Goal: Find specific page/section: Find specific page/section

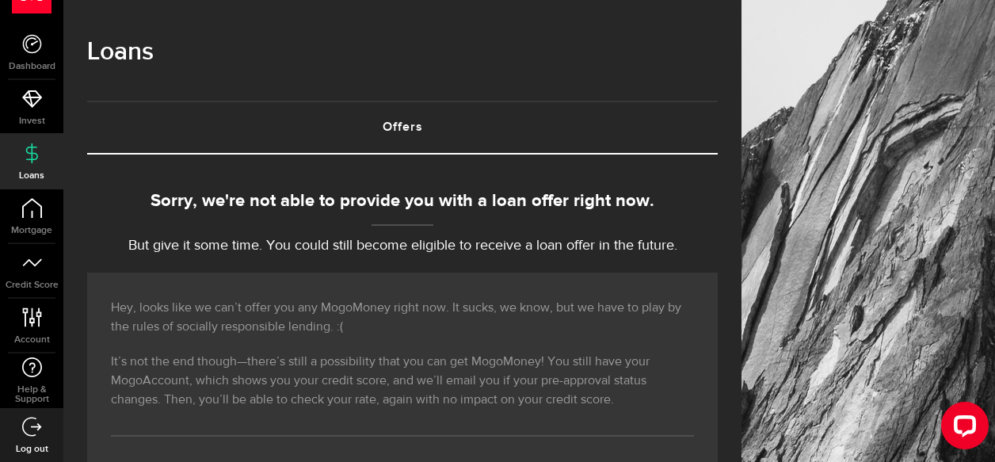
scroll to position [314, 0]
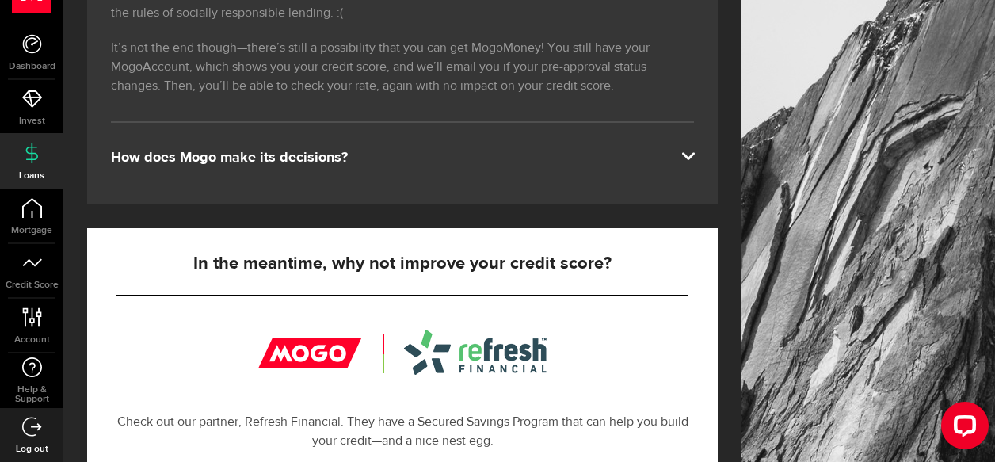
click at [693, 161] on span at bounding box center [687, 154] width 13 height 13
click at [29, 58] on link "Dashboard" at bounding box center [31, 52] width 63 height 54
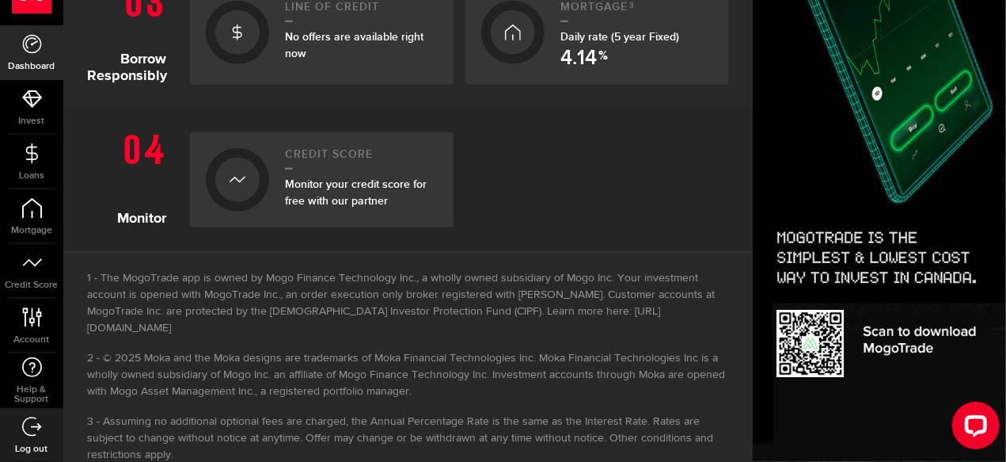
scroll to position [714, 0]
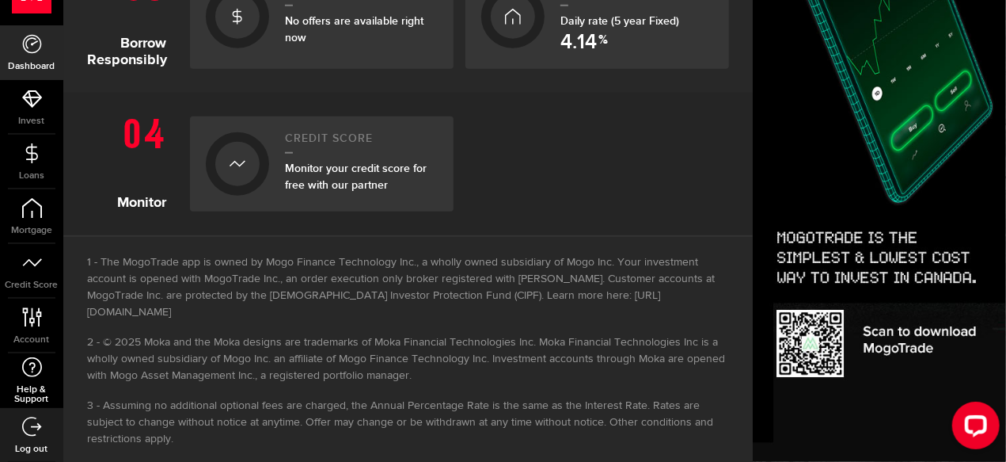
click at [44, 374] on link "Help & Support" at bounding box center [31, 380] width 63 height 55
click at [36, 428] on icon at bounding box center [32, 427] width 20 height 20
